Goal: Transaction & Acquisition: Book appointment/travel/reservation

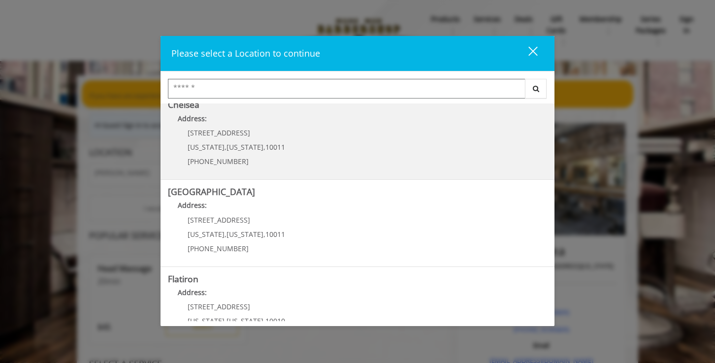
scroll to position [97, 0]
click at [334, 147] on link "Chelsea Address: [STREET_ADDRESS][US_STATE][US_STATE] (917) 639-3902" at bounding box center [357, 137] width 379 height 72
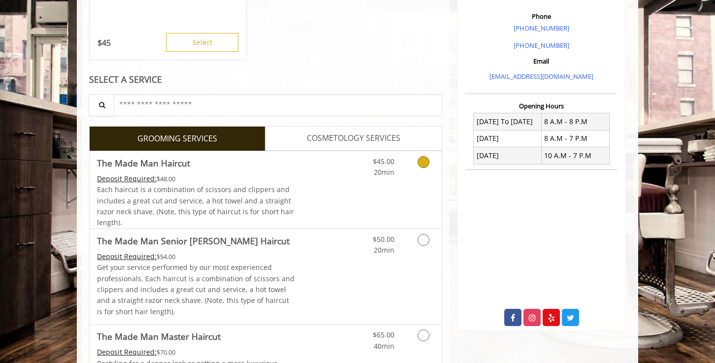
scroll to position [285, 0]
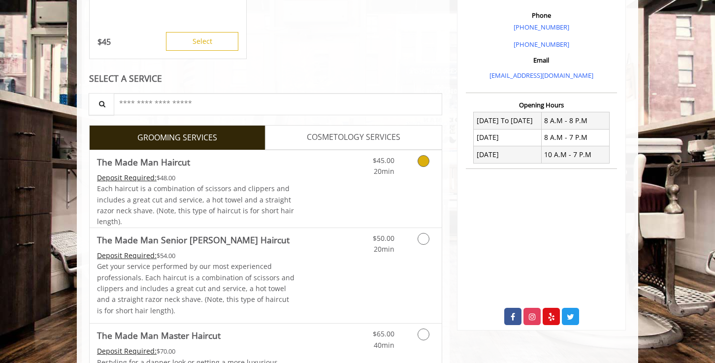
click at [420, 174] on link "Grooming services" at bounding box center [421, 163] width 25 height 27
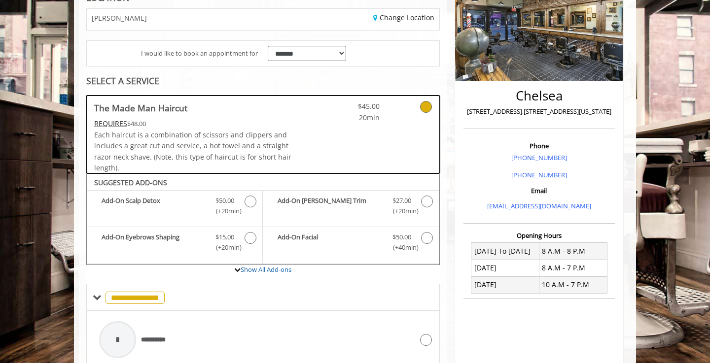
scroll to position [97, 0]
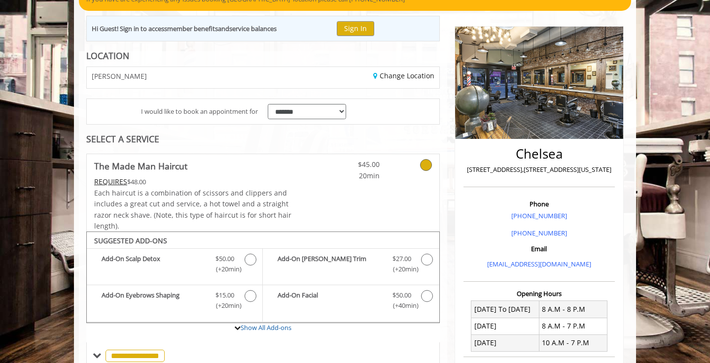
click at [424, 168] on icon at bounding box center [426, 165] width 12 height 12
